Goal: Information Seeking & Learning: Learn about a topic

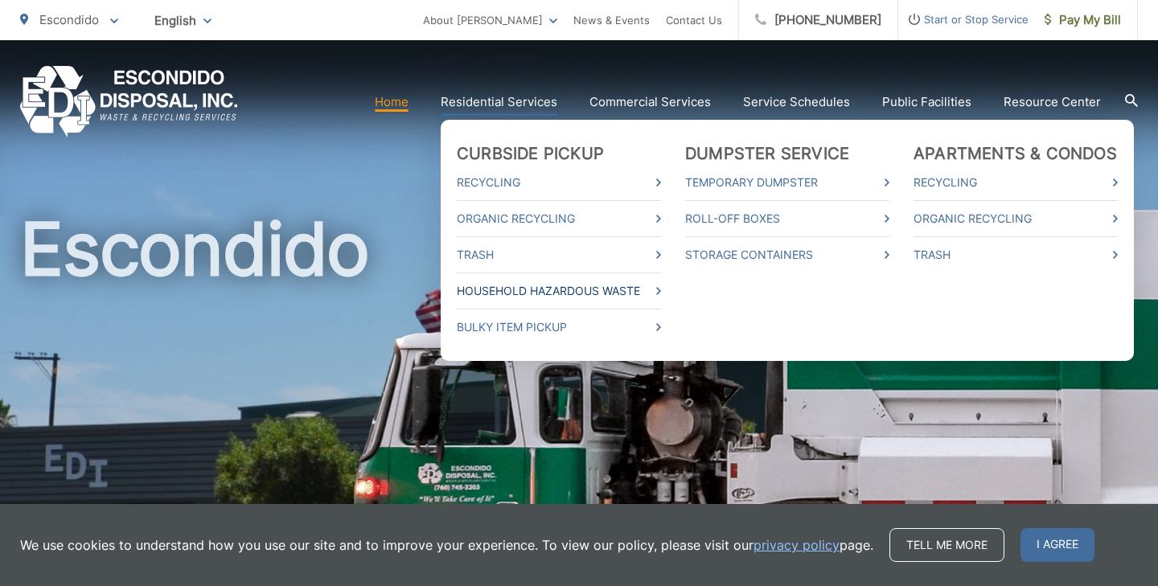
click at [519, 288] on link "Household Hazardous Waste" at bounding box center [559, 290] width 204 height 19
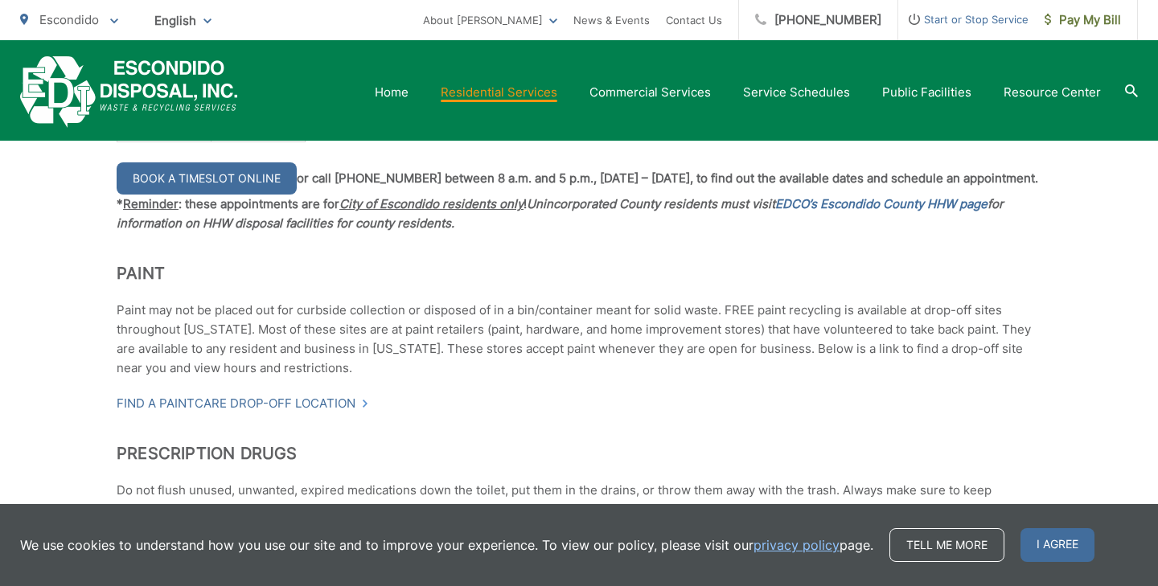
scroll to position [1540, 0]
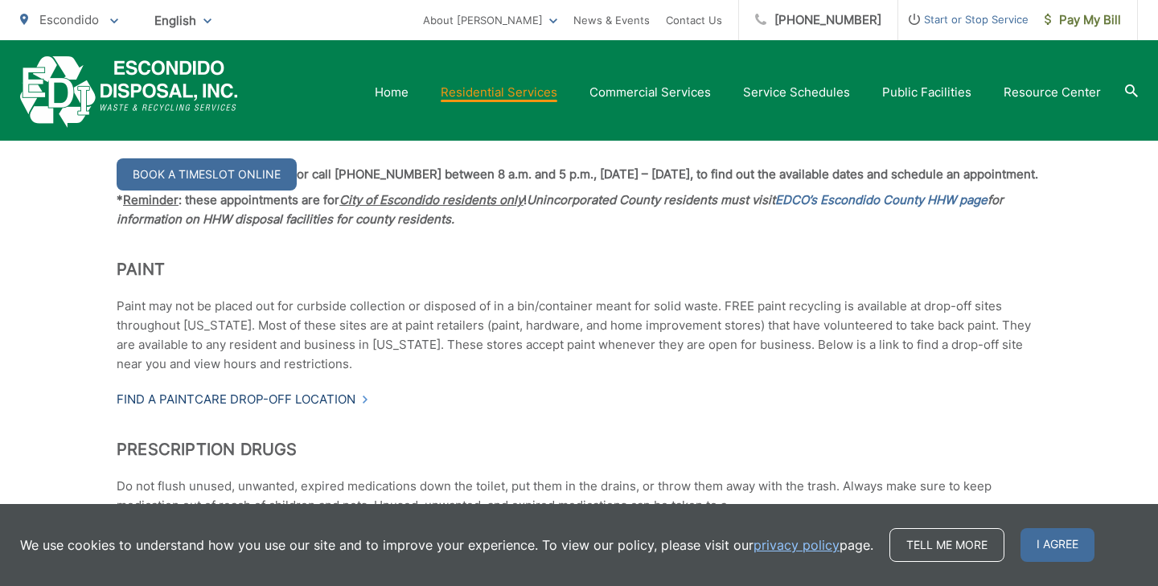
click at [295, 409] on link "Find a PaintCare drop-off location" at bounding box center [243, 399] width 253 height 19
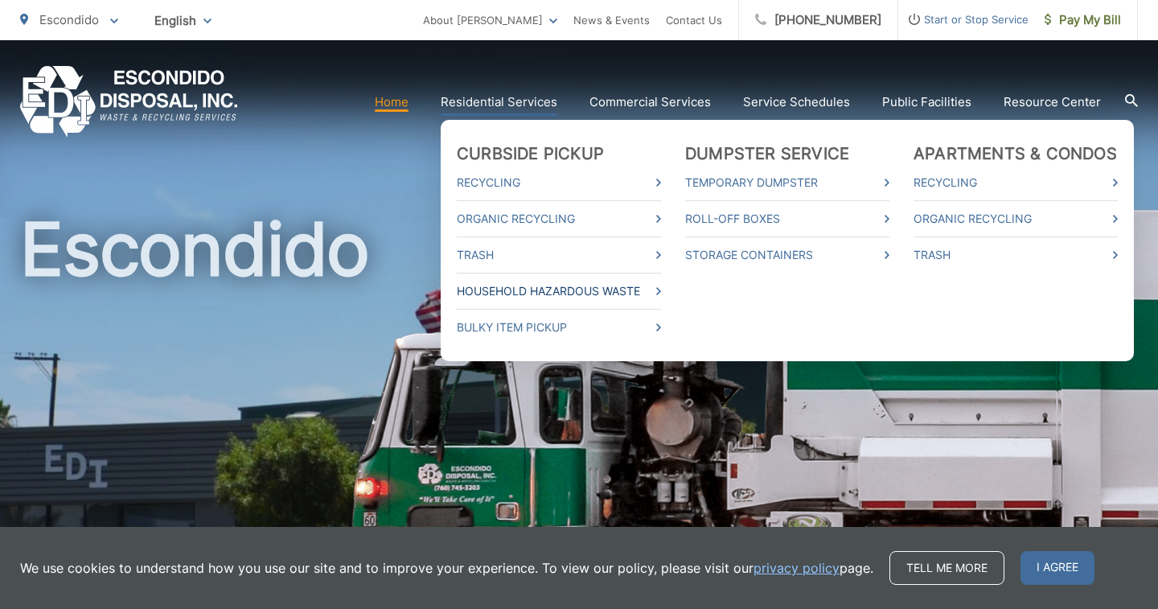
click at [598, 284] on link "Household Hazardous Waste" at bounding box center [559, 290] width 204 height 19
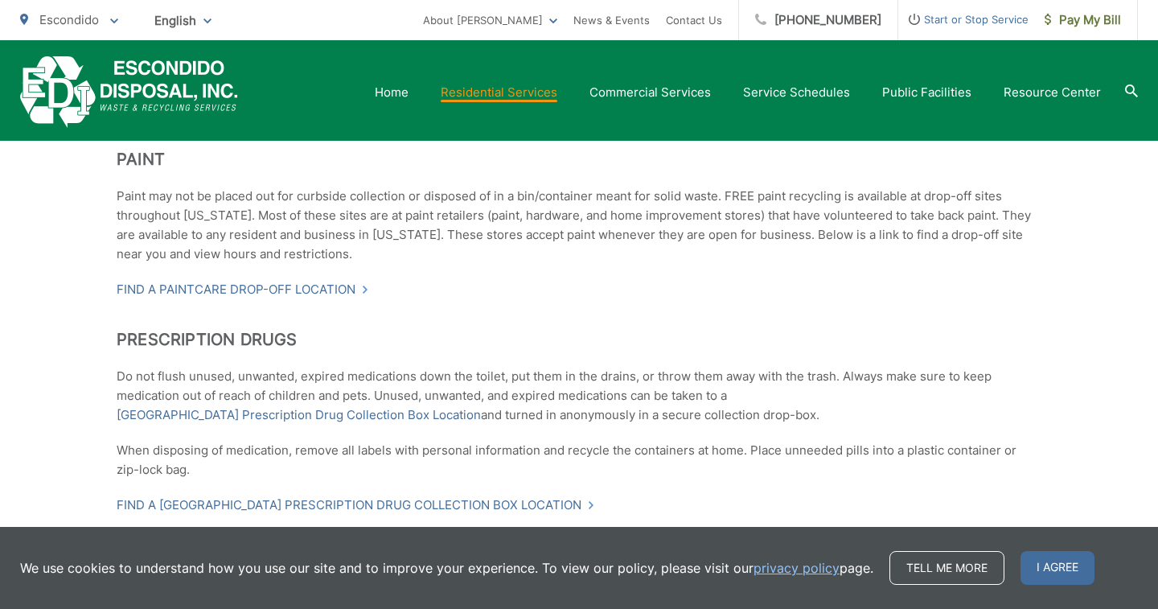
scroll to position [1654, 0]
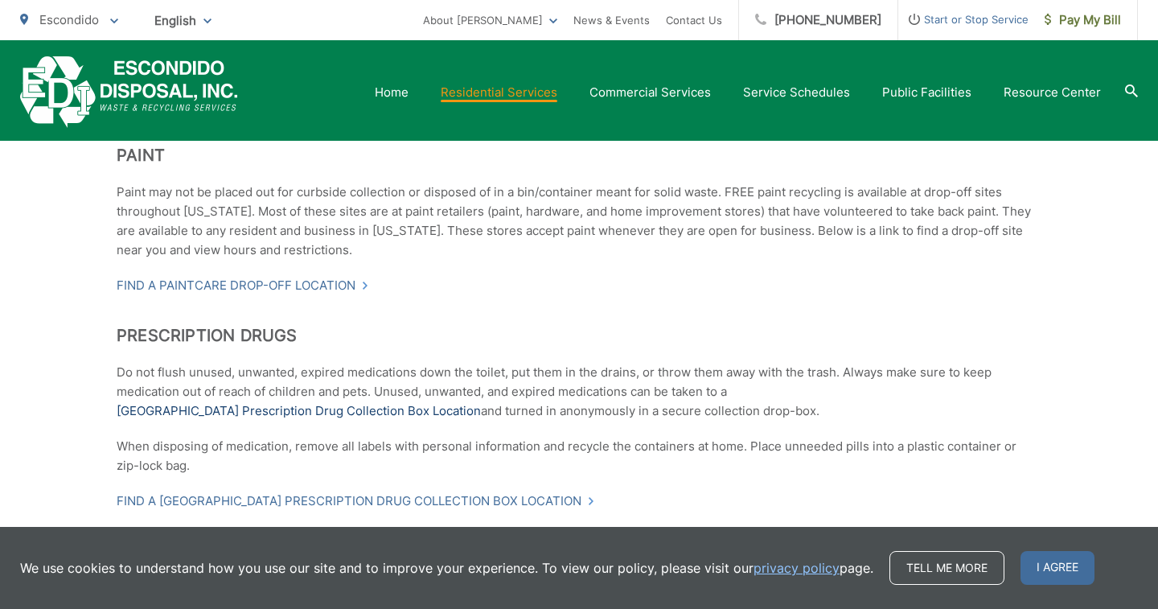
click at [339, 421] on link "[GEOGRAPHIC_DATA] Prescription Drug Collection Box Location" at bounding box center [299, 410] width 364 height 19
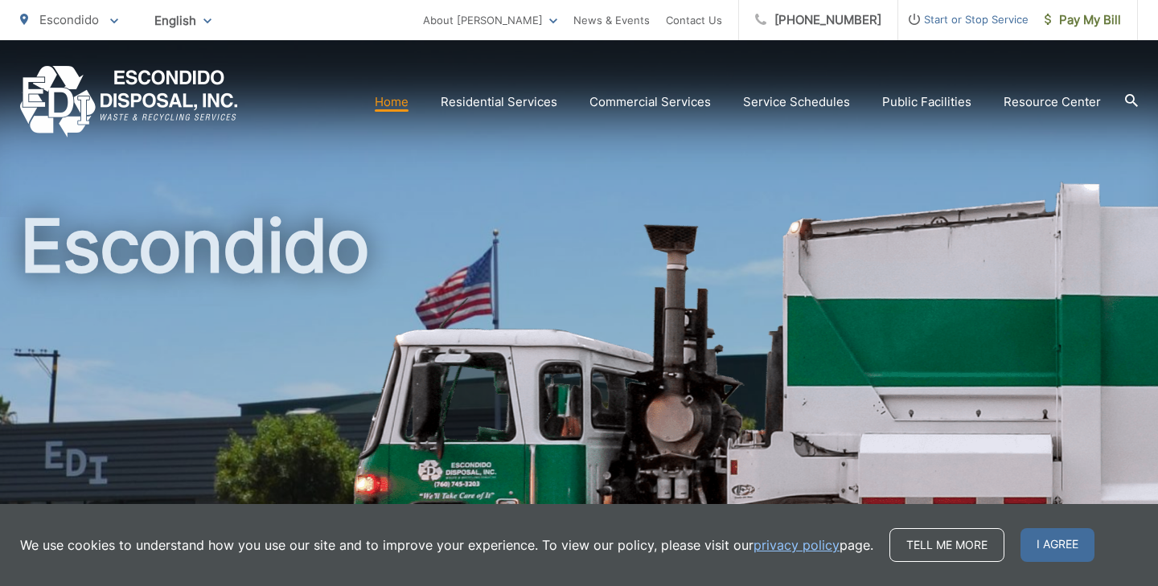
scroll to position [3, 0]
drag, startPoint x: 706, startPoint y: 32, endPoint x: 861, endPoint y: 39, distance: 155.4
click at [861, 39] on div "About EDI Careers News & Events Contact Us (760) 745-3203 Start or Stop Service…" at bounding box center [780, 20] width 715 height 40
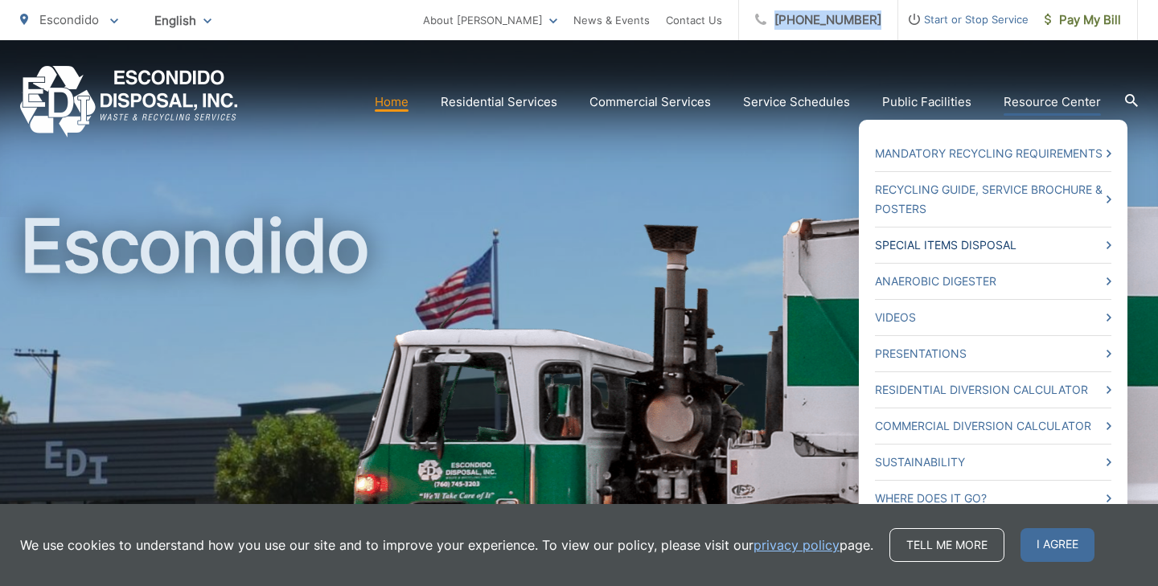
click at [1007, 243] on link "Special Items Disposal" at bounding box center [993, 245] width 236 height 19
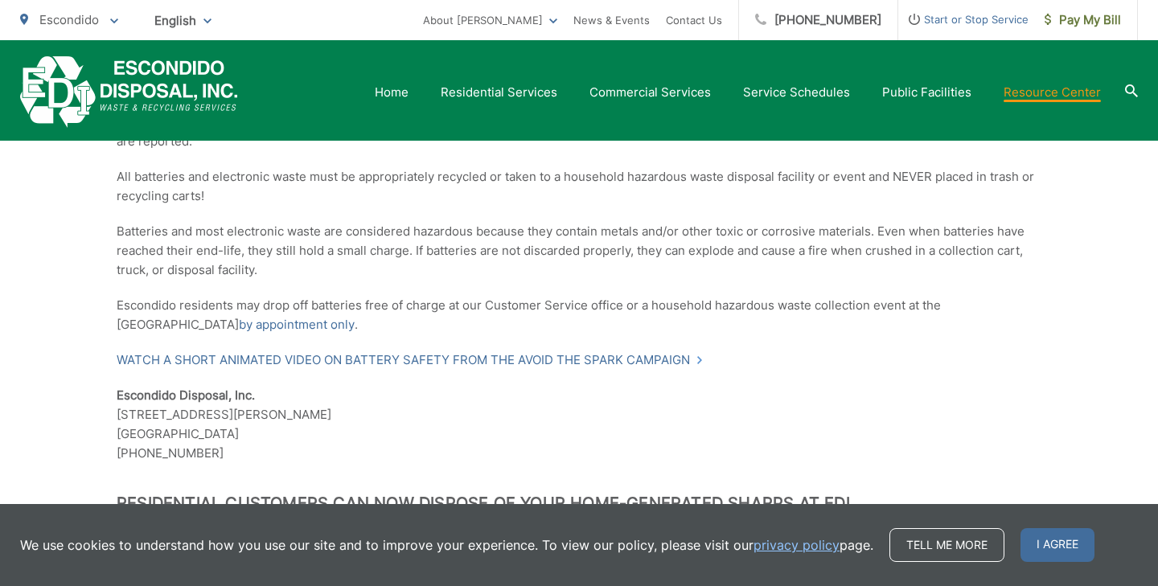
scroll to position [1083, 0]
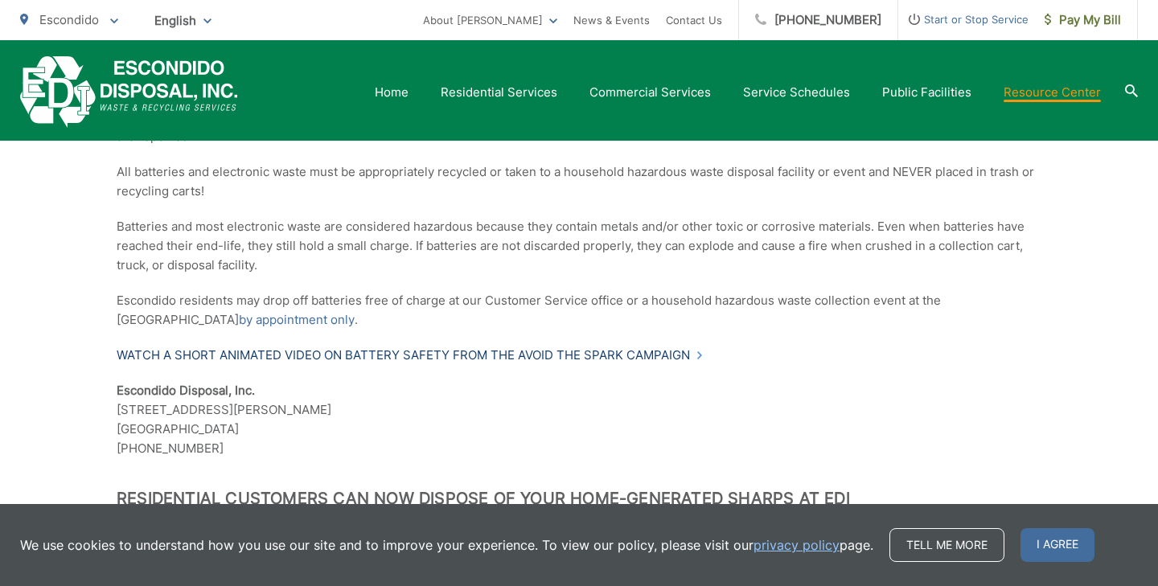
click at [191, 363] on link "Watch a Short Animated Video on Battery Safety from the Avoid the Spark Campaign" at bounding box center [410, 355] width 587 height 19
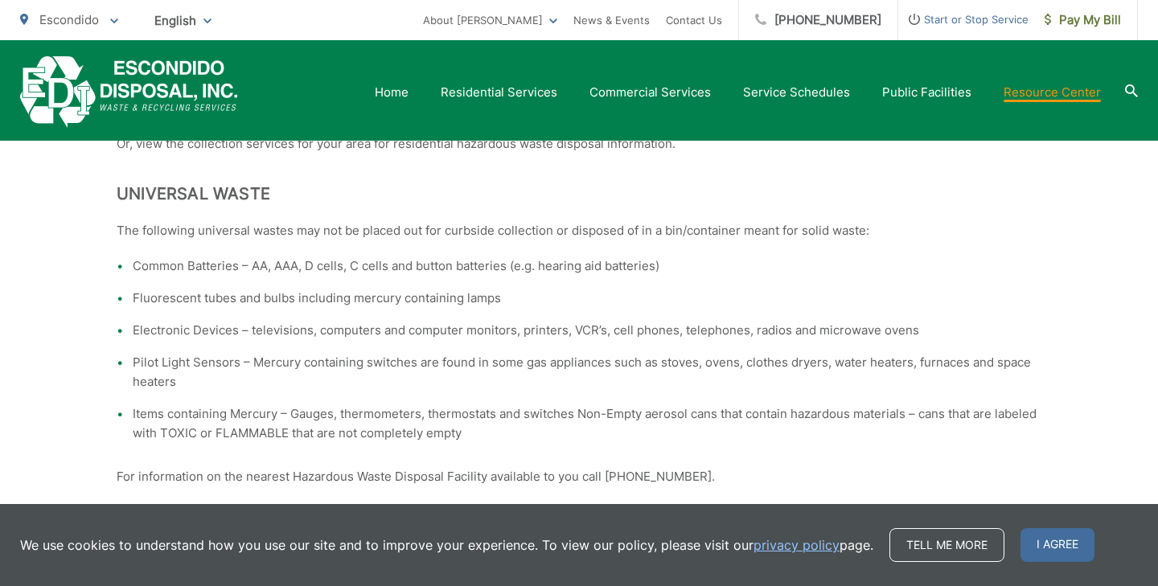
scroll to position [439, 0]
